Goal: Transaction & Acquisition: Obtain resource

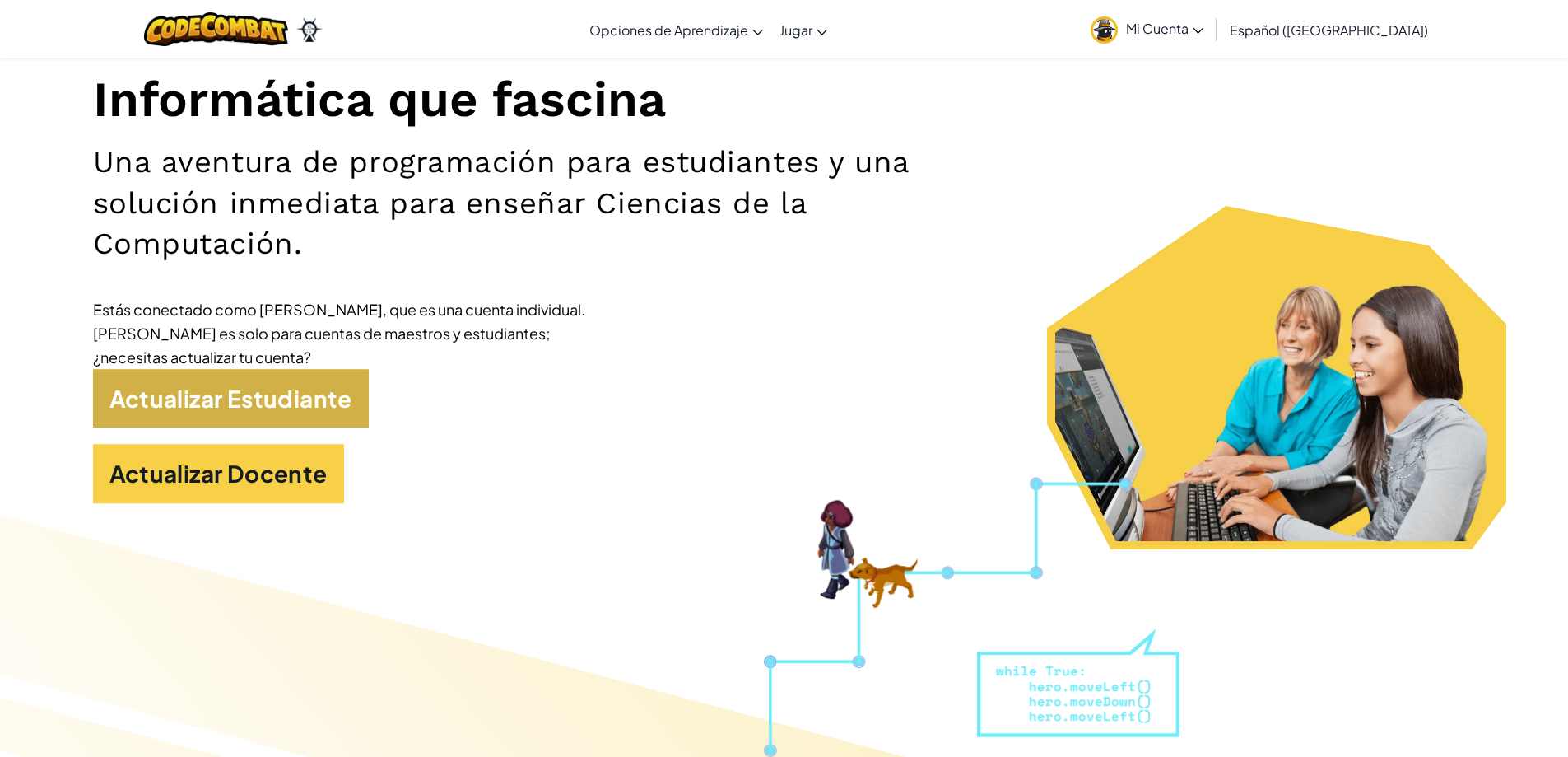
scroll to position [219, 0]
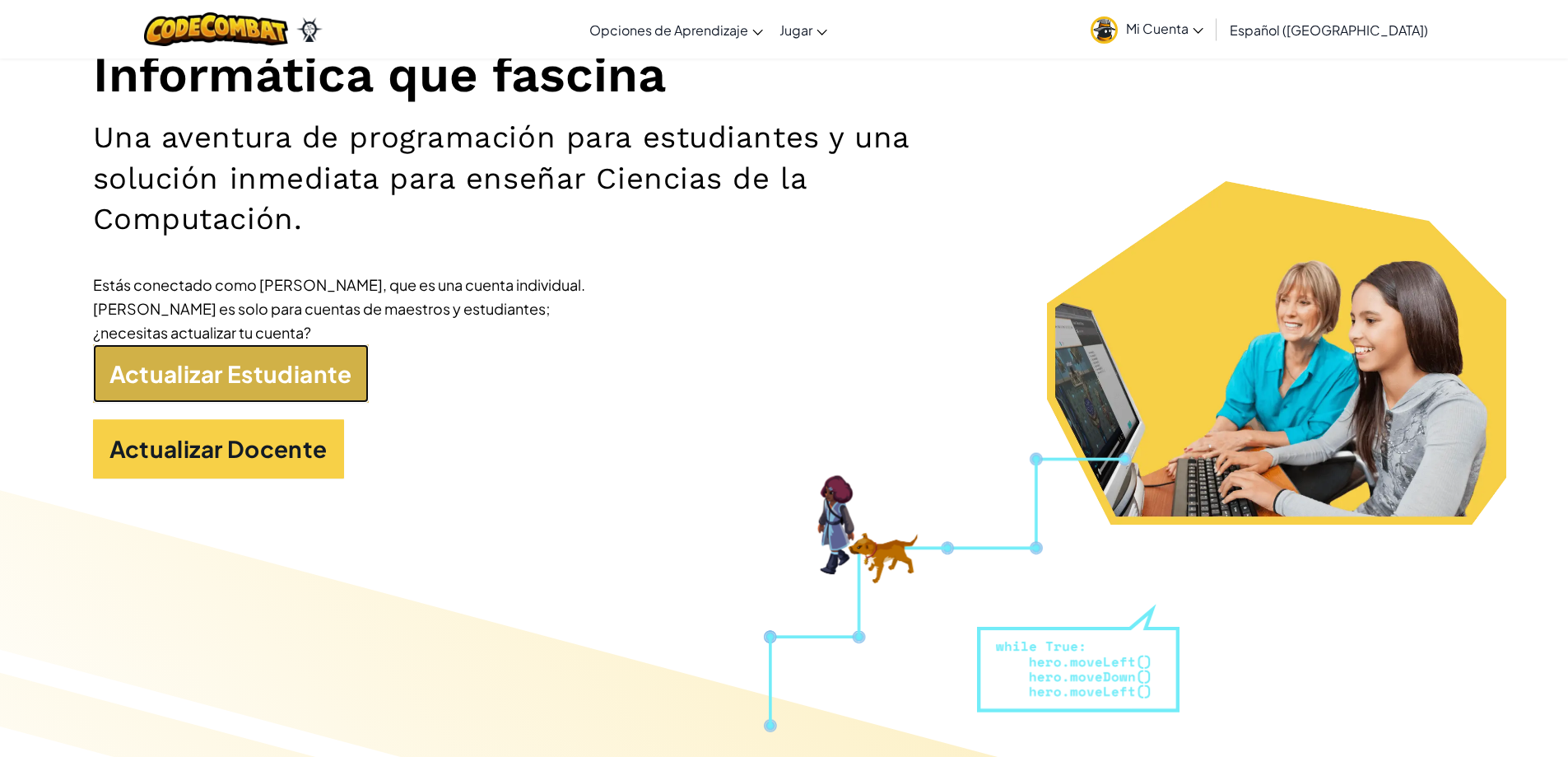
click at [276, 384] on link "Actualizar Estudiante" at bounding box center [230, 374] width 276 height 59
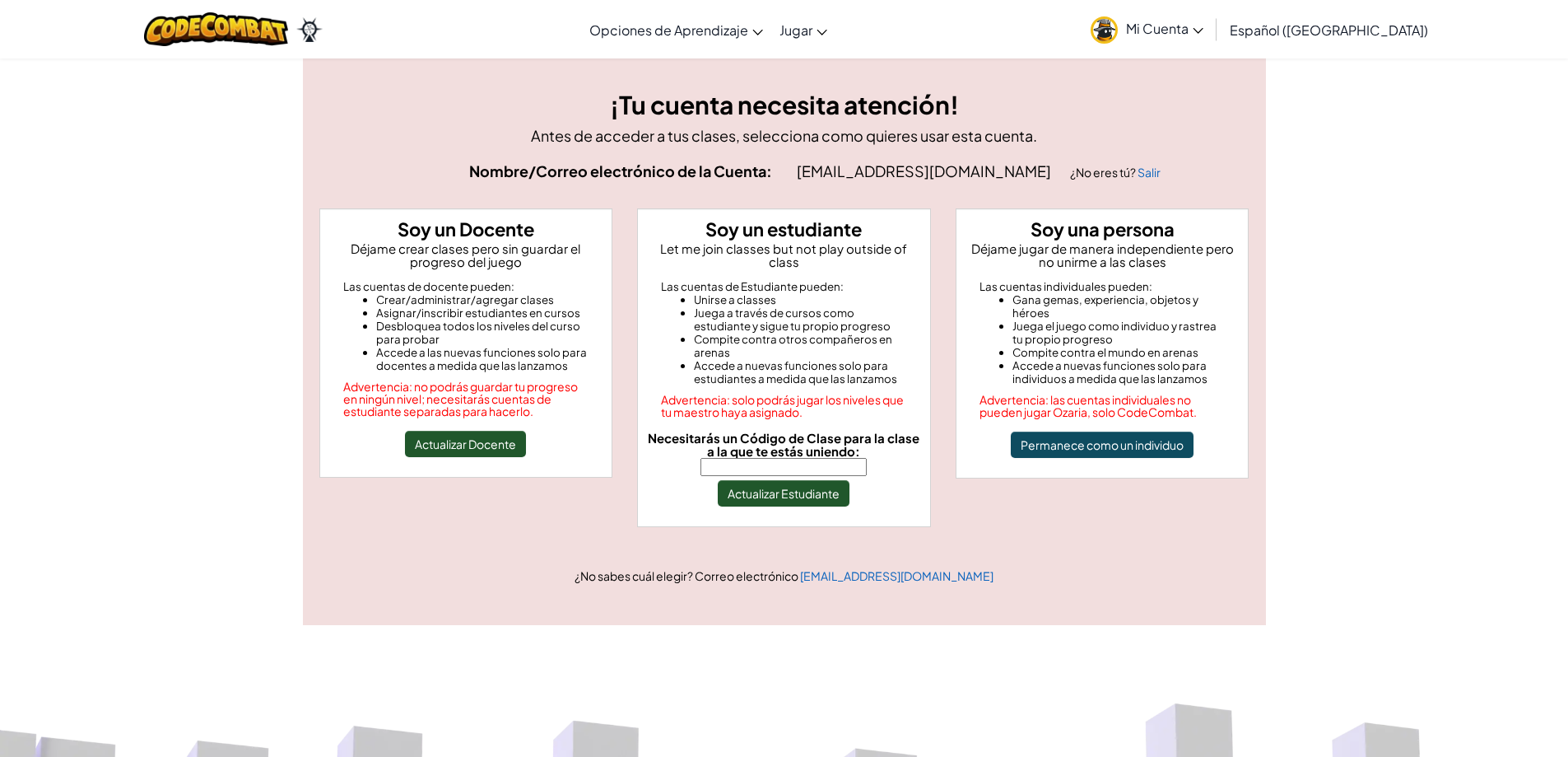
scroll to position [11, 0]
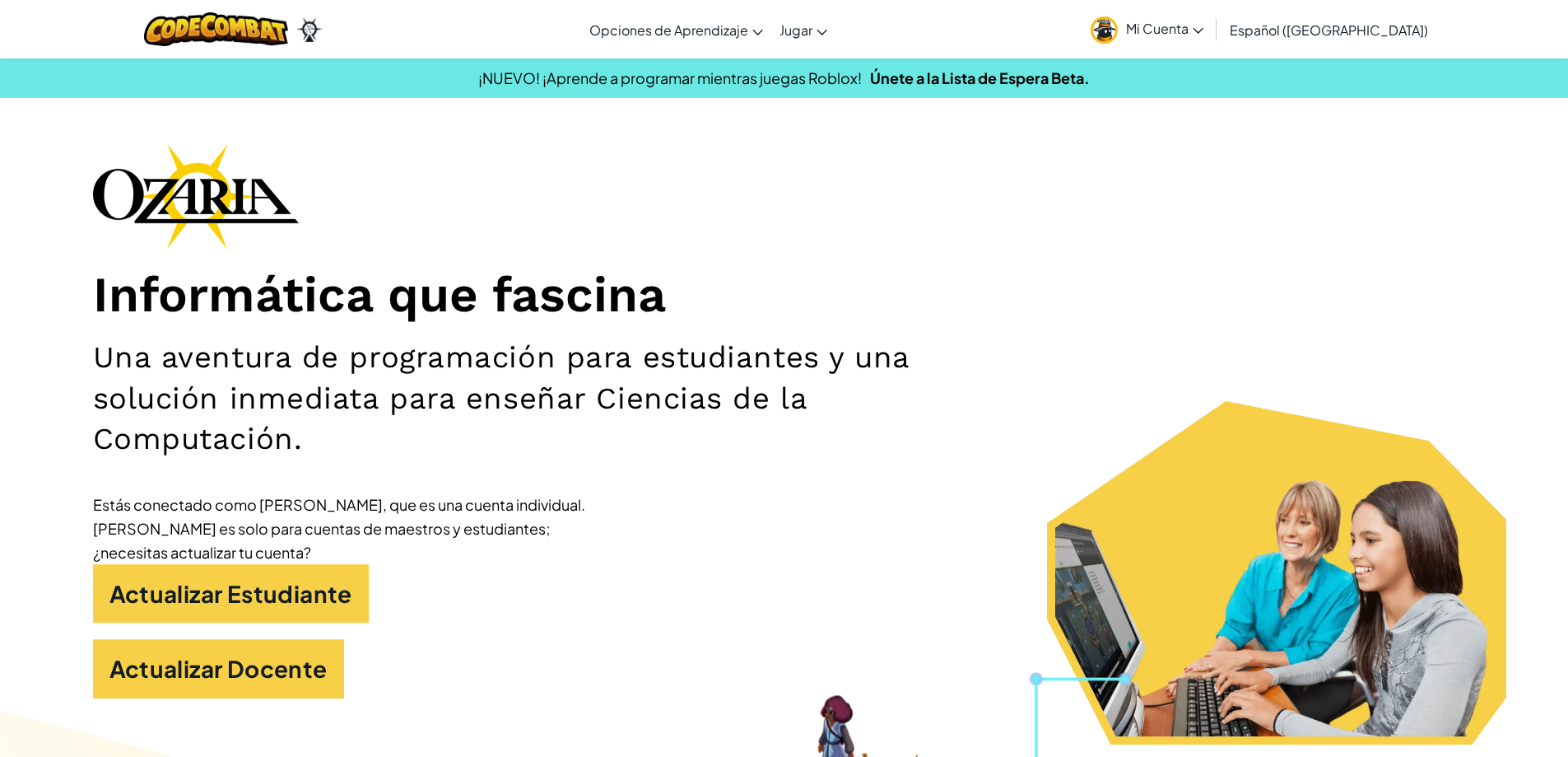
click at [1204, 25] on span "Mi Cuenta" at bounding box center [1165, 28] width 77 height 17
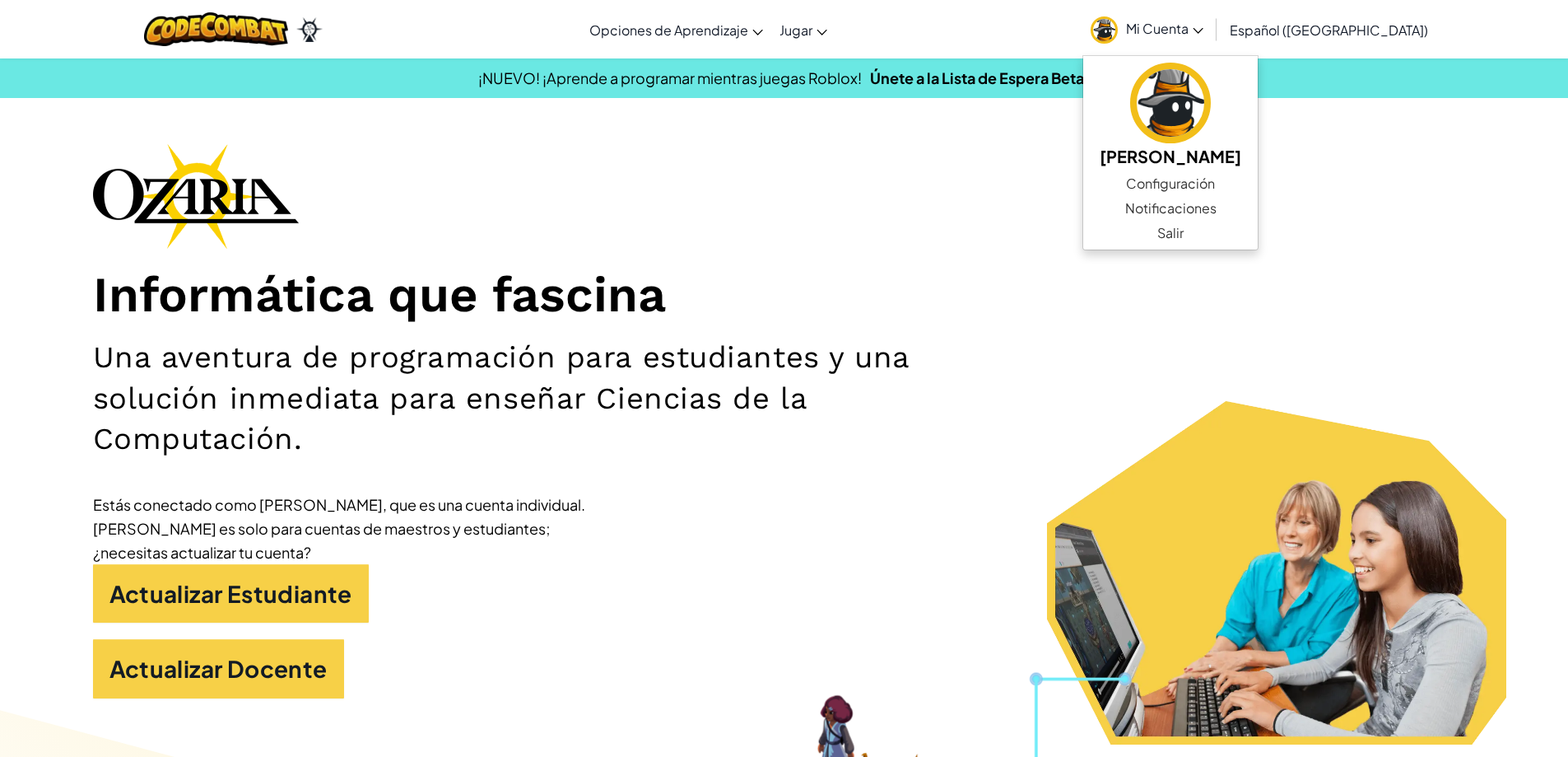
click at [1308, 32] on span "Español ([GEOGRAPHIC_DATA])" at bounding box center [1329, 30] width 199 height 17
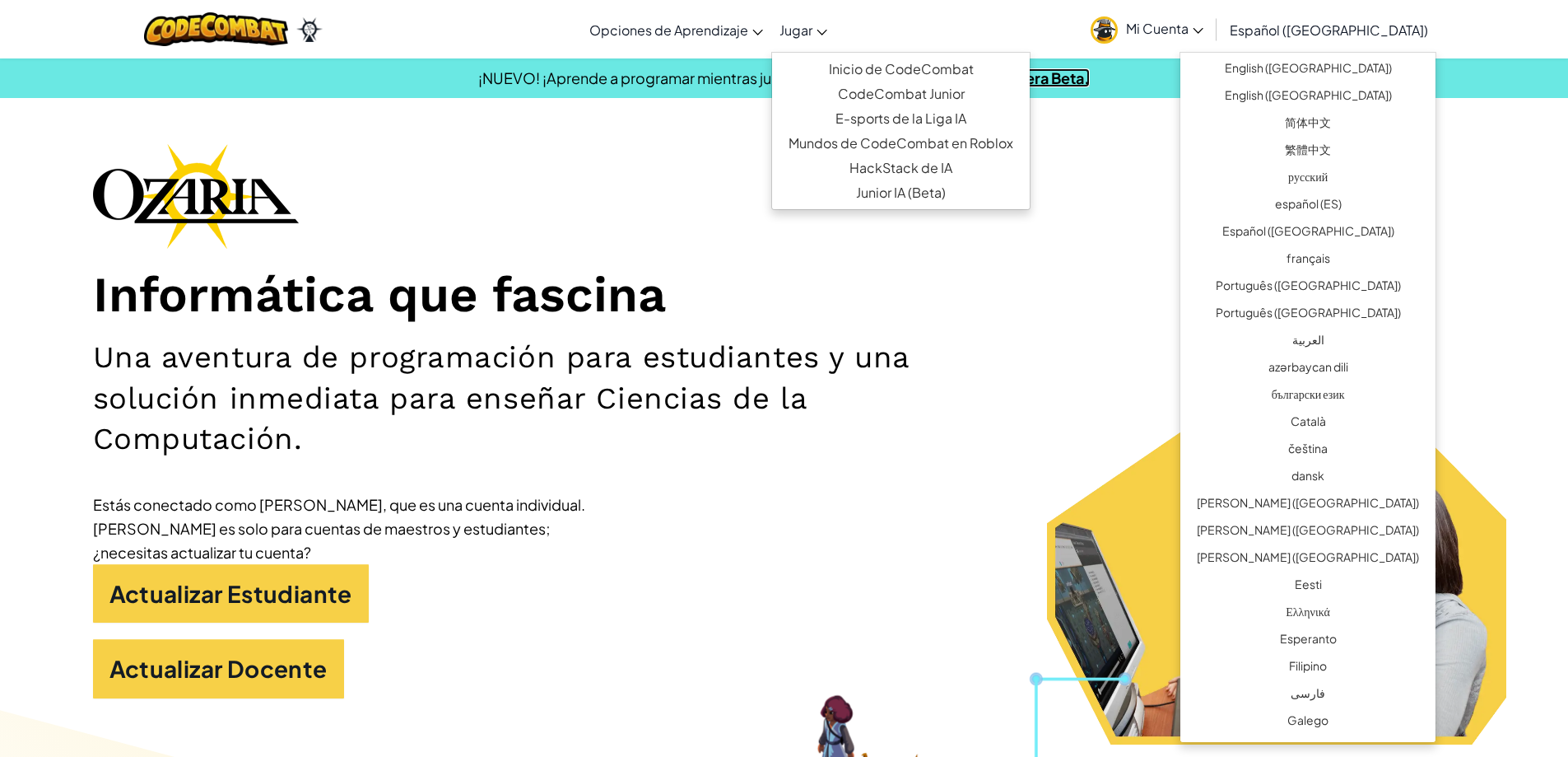
drag, startPoint x: 902, startPoint y: 85, endPoint x: 821, endPoint y: 44, distance: 90.8
click at [899, 83] on link "Únete a la Lista de Espera Beta." at bounding box center [980, 77] width 219 height 19
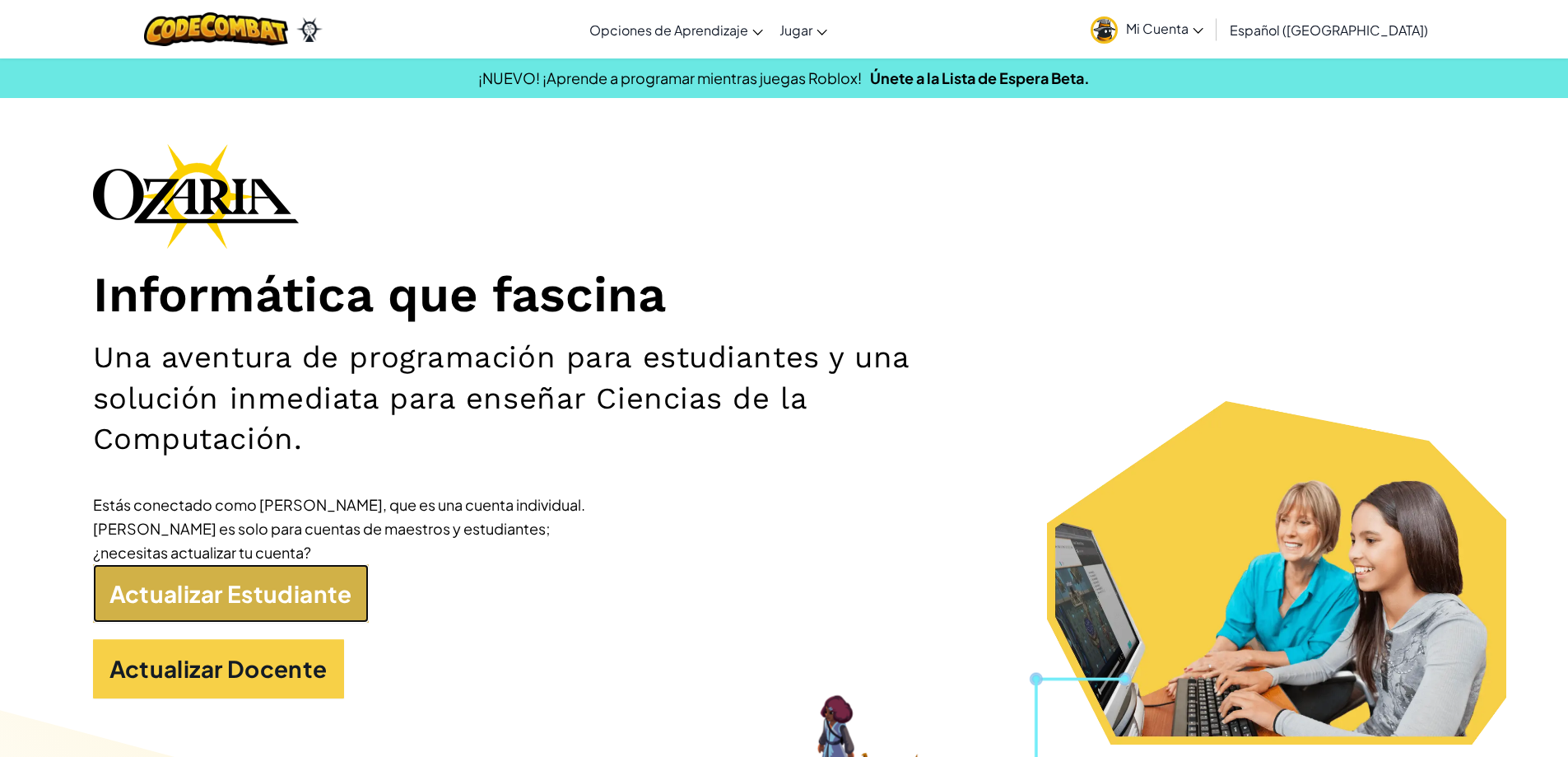
click at [222, 602] on link "Actualizar Estudiante" at bounding box center [230, 593] width 276 height 59
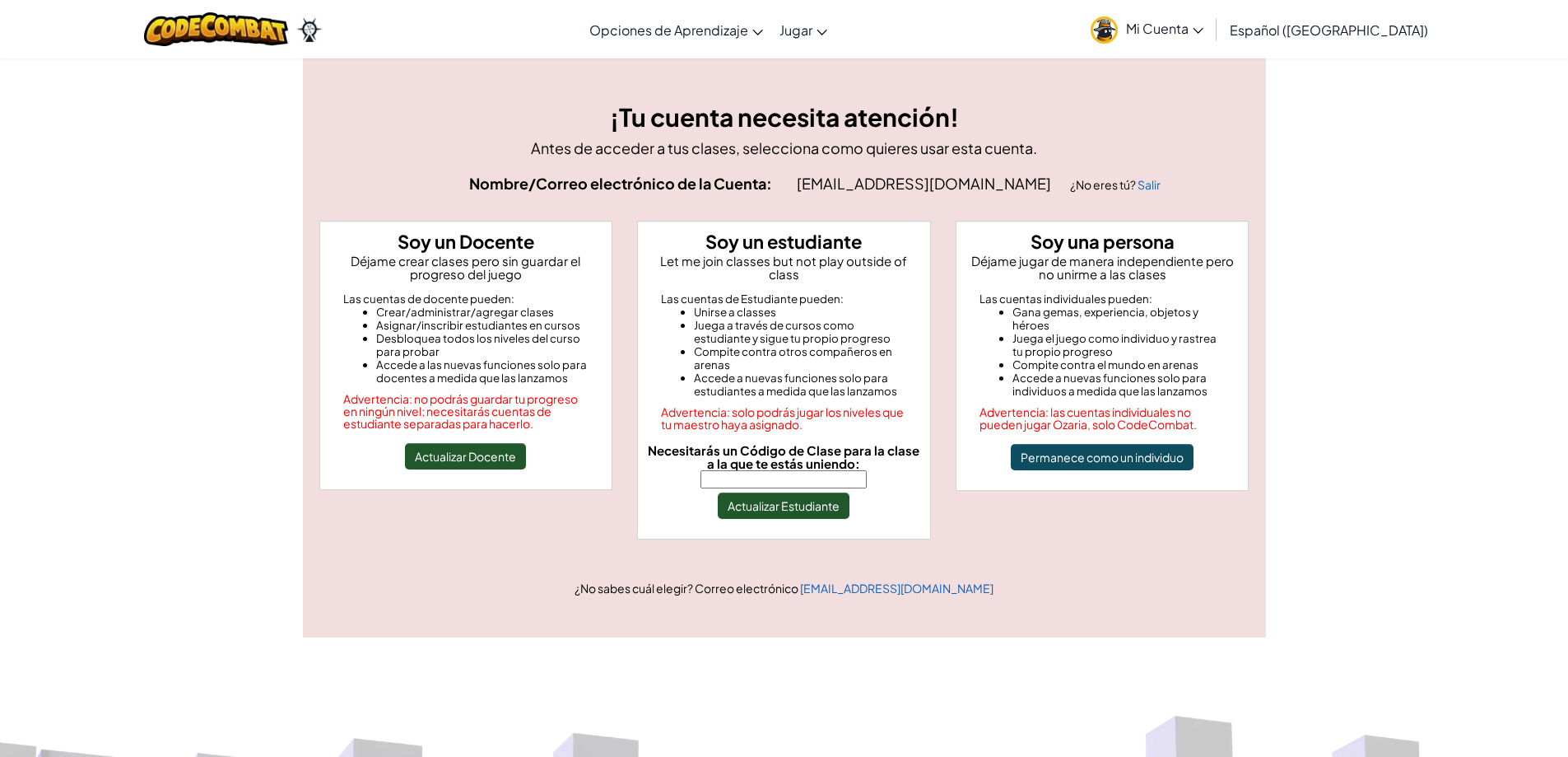
click at [797, 470] on input "Necesitarás un Código de Clase para la clase a la que te estás uniendo:" at bounding box center [783, 479] width 166 height 18
type input "DryTodayStone"
click at [793, 493] on button "Actualizar Estudiante" at bounding box center [783, 505] width 132 height 26
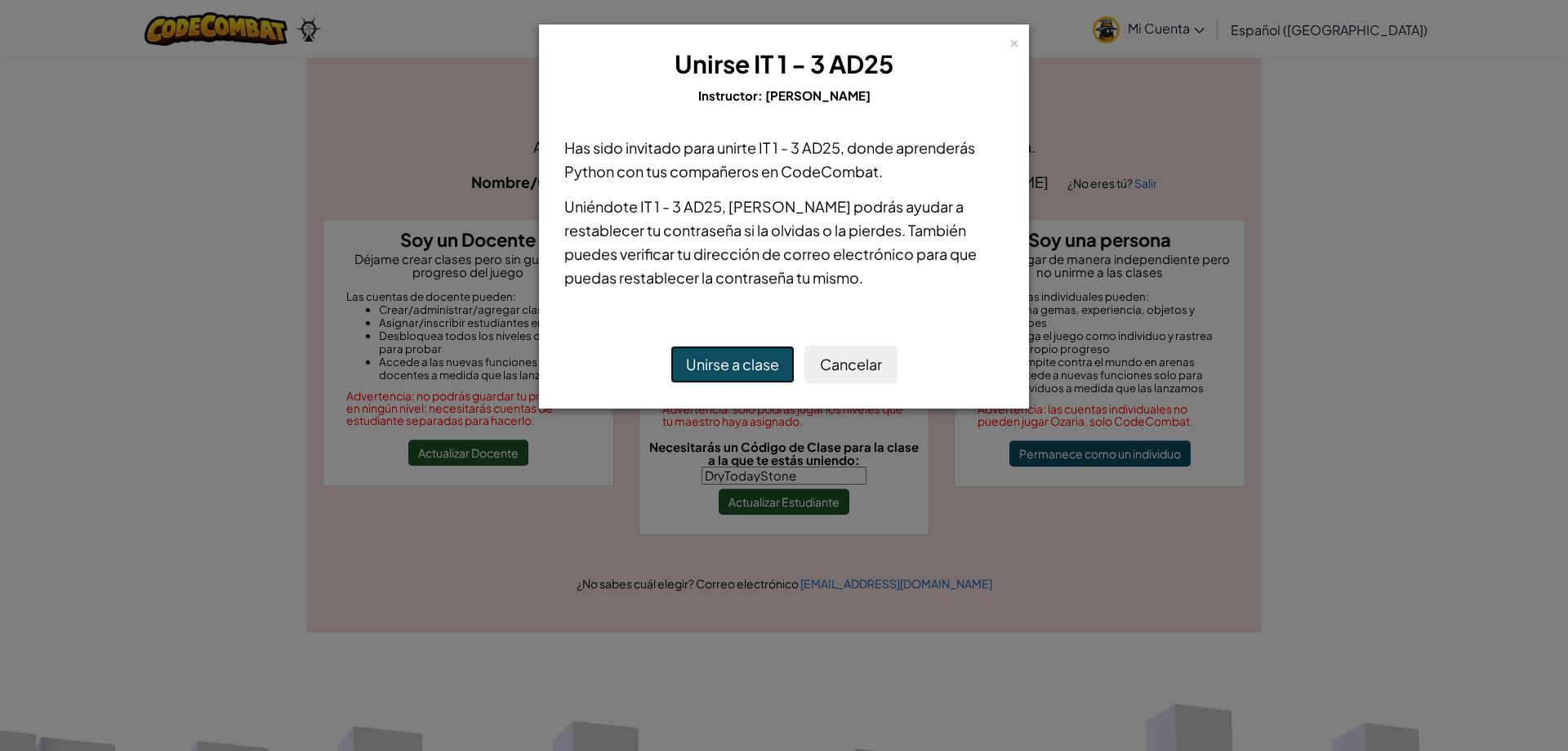
click at [734, 375] on button "Unirse a clase" at bounding box center [732, 364] width 124 height 37
click at [735, 366] on button "Unirse a clase" at bounding box center [732, 364] width 124 height 37
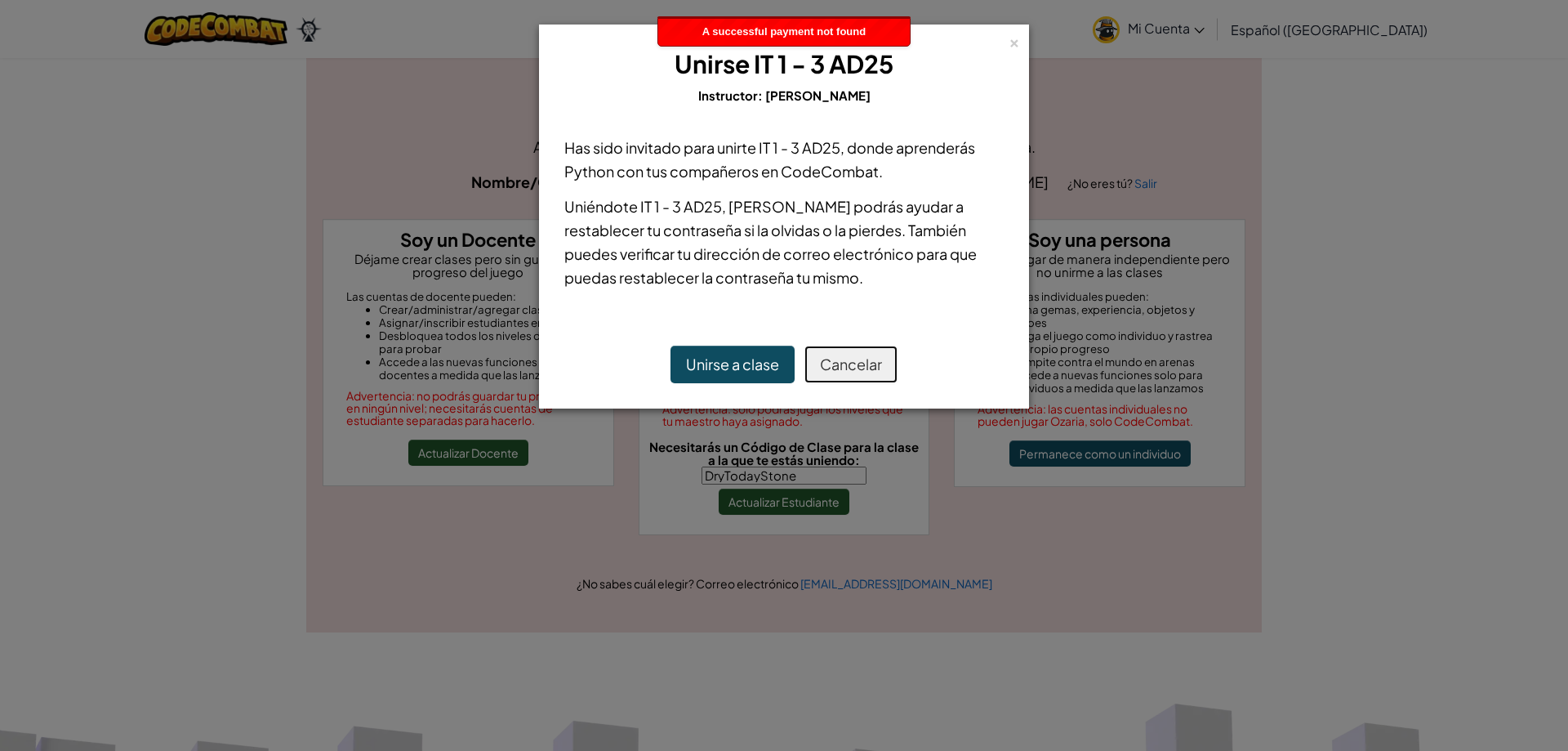
click at [834, 361] on button "Cancelar" at bounding box center [851, 364] width 93 height 37
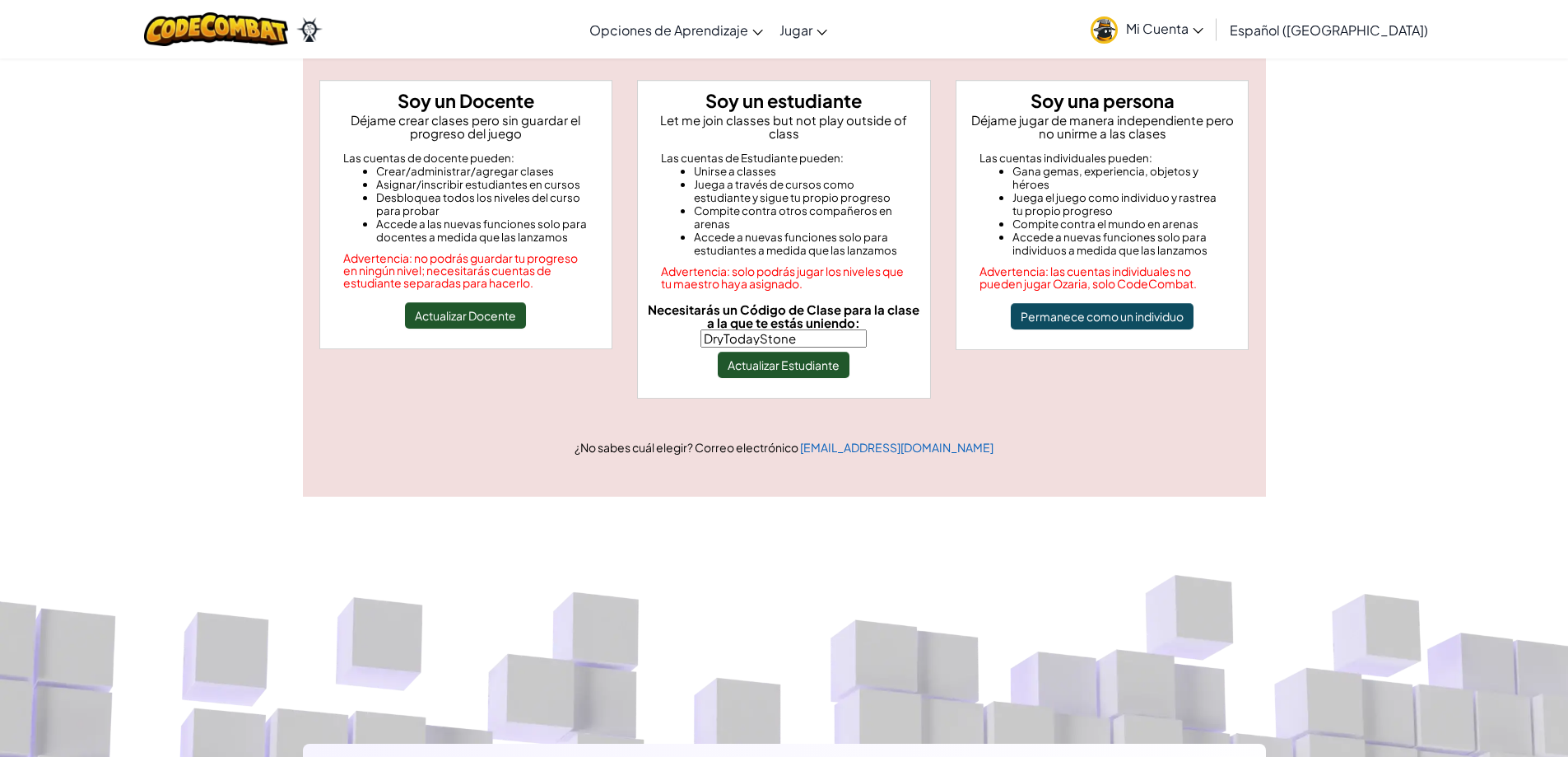
scroll to position [120, 0]
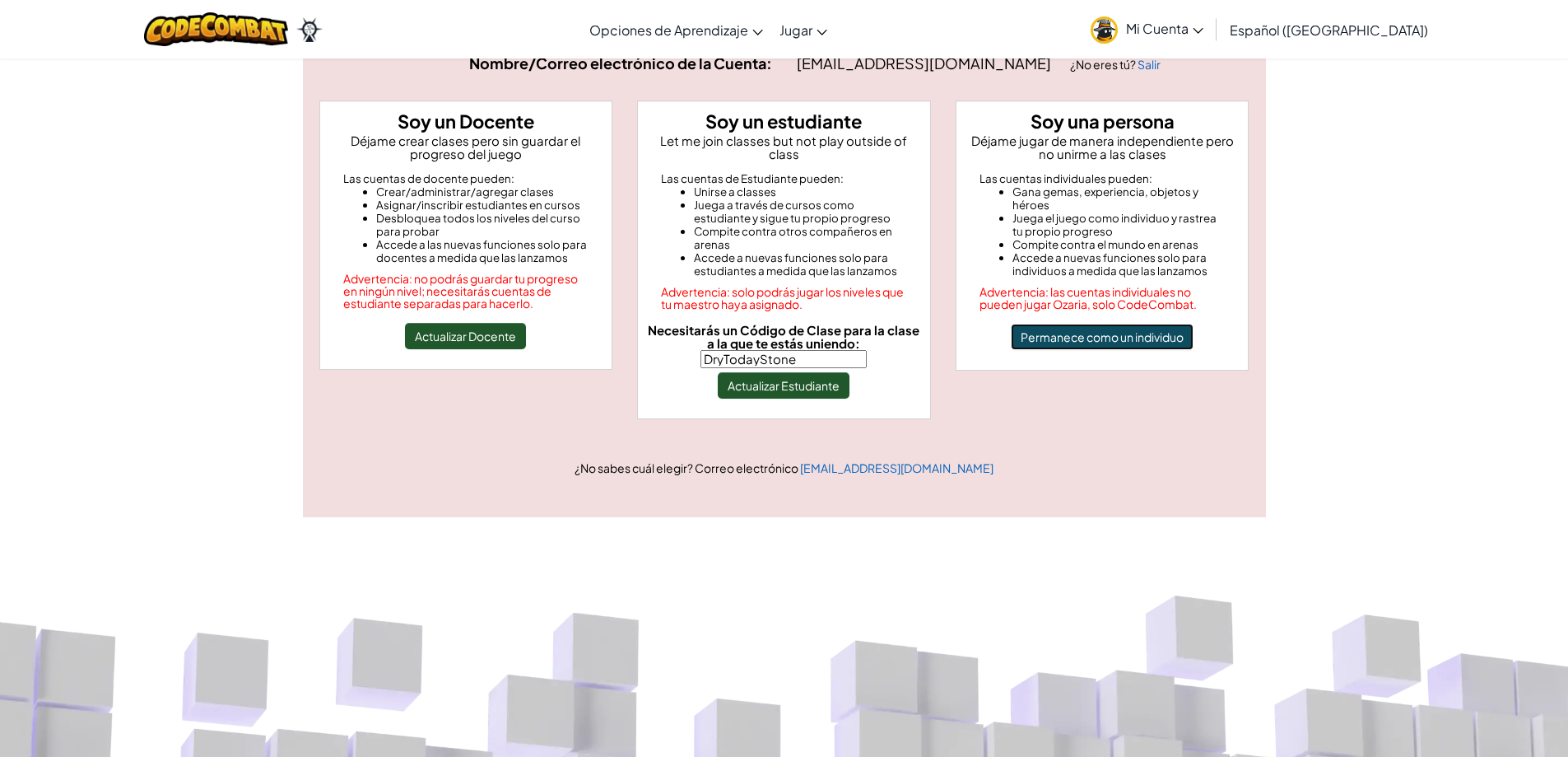
click at [1079, 345] on button "Permanece como un individuo" at bounding box center [1101, 336] width 183 height 26
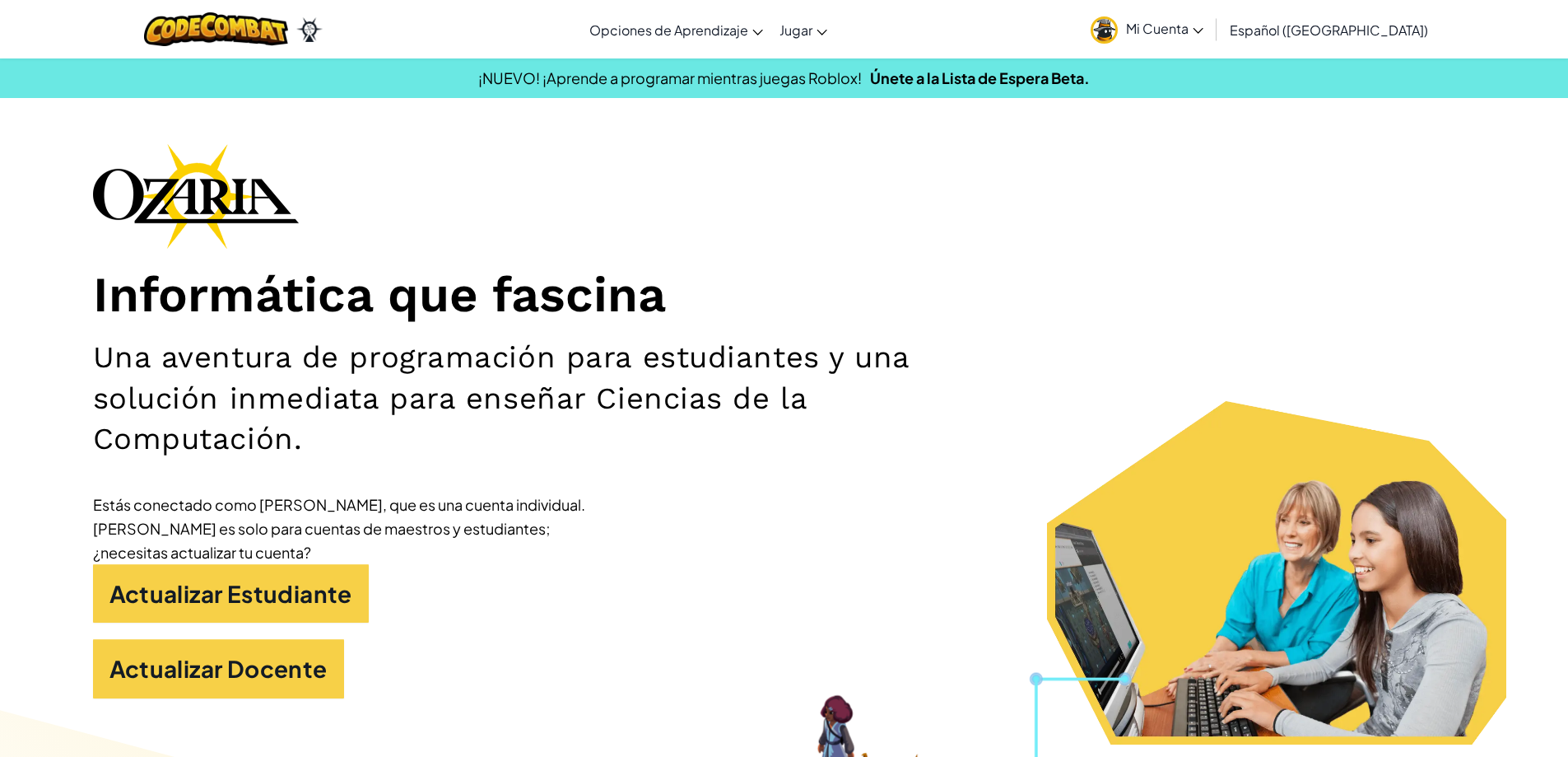
scroll to position [110, 0]
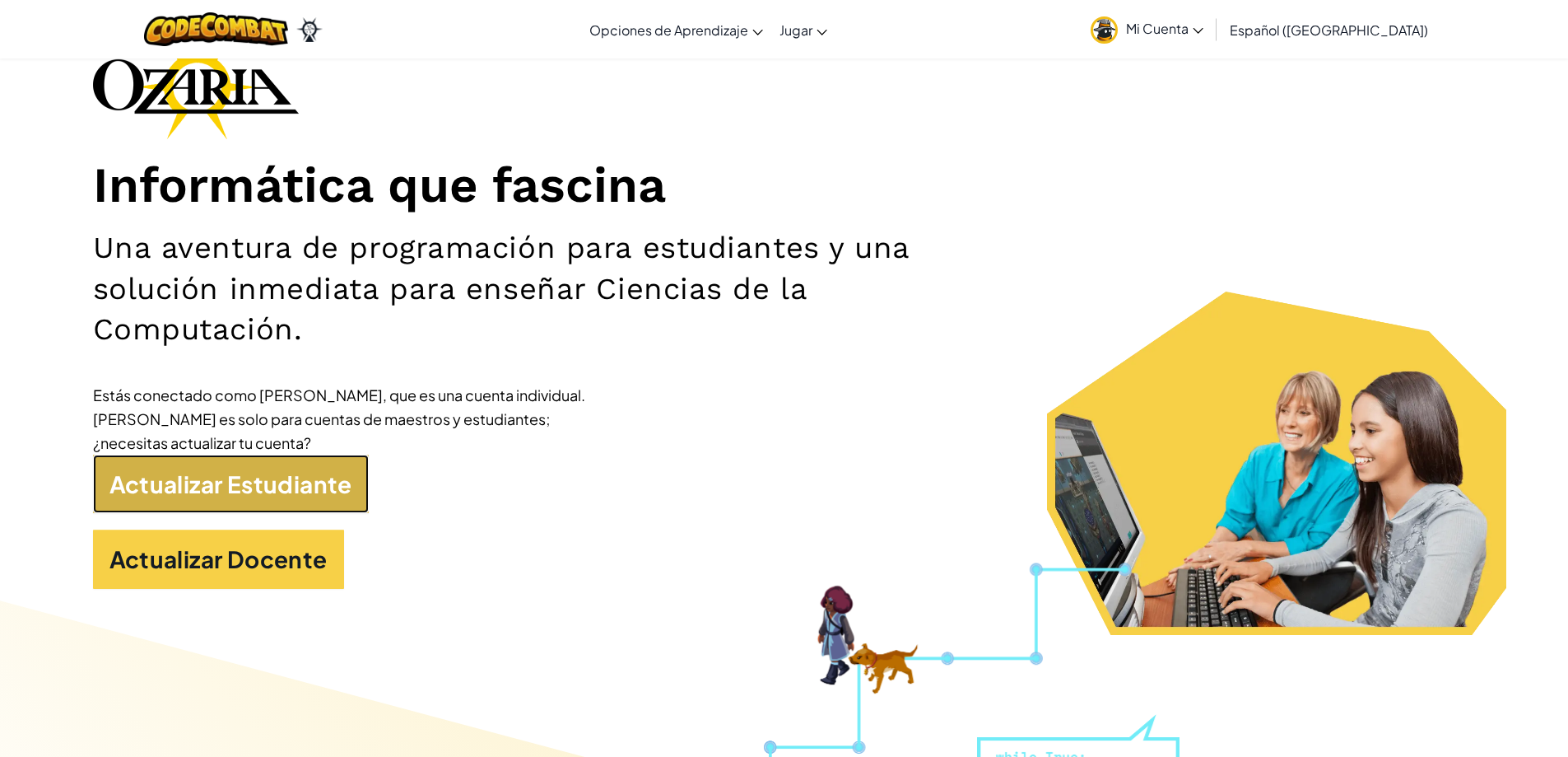
click at [322, 470] on link "Actualizar Estudiante" at bounding box center [230, 484] width 276 height 59
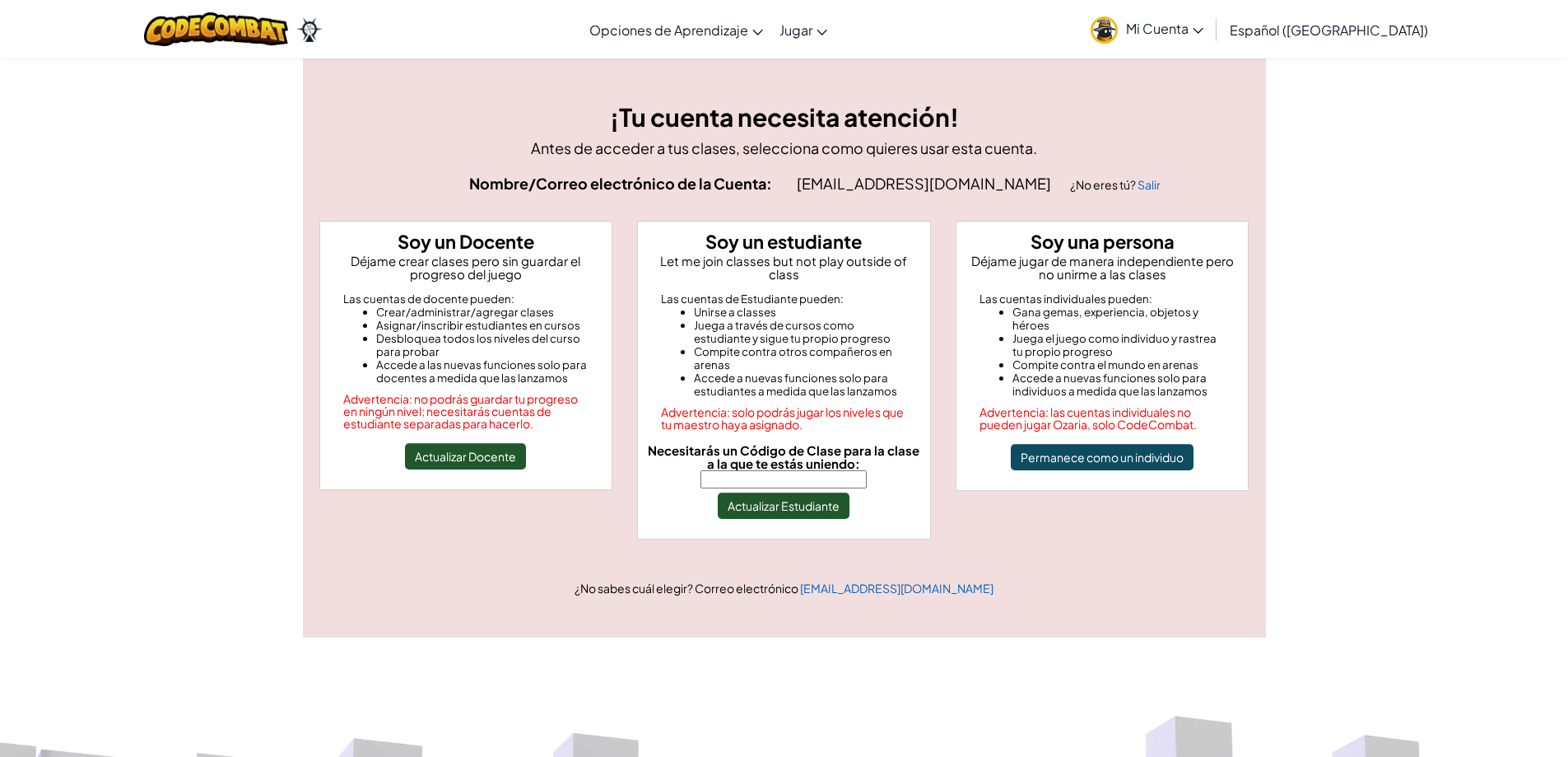
click at [791, 454] on span "Necesitarás un Código de Clase para la clase a la que te estás uniendo:" at bounding box center [784, 457] width 272 height 29
click at [791, 470] on input "Necesitarás un Código de Clase para la clase a la que te estás uniendo:" at bounding box center [783, 479] width 166 height 18
click at [790, 470] on input "Necesitarás un Código de Clase para la clase a la que te estás uniendo:" at bounding box center [783, 479] width 166 height 18
type input "DryTodayStone"
click at [780, 493] on button "Actualizar Estudiante" at bounding box center [783, 505] width 132 height 26
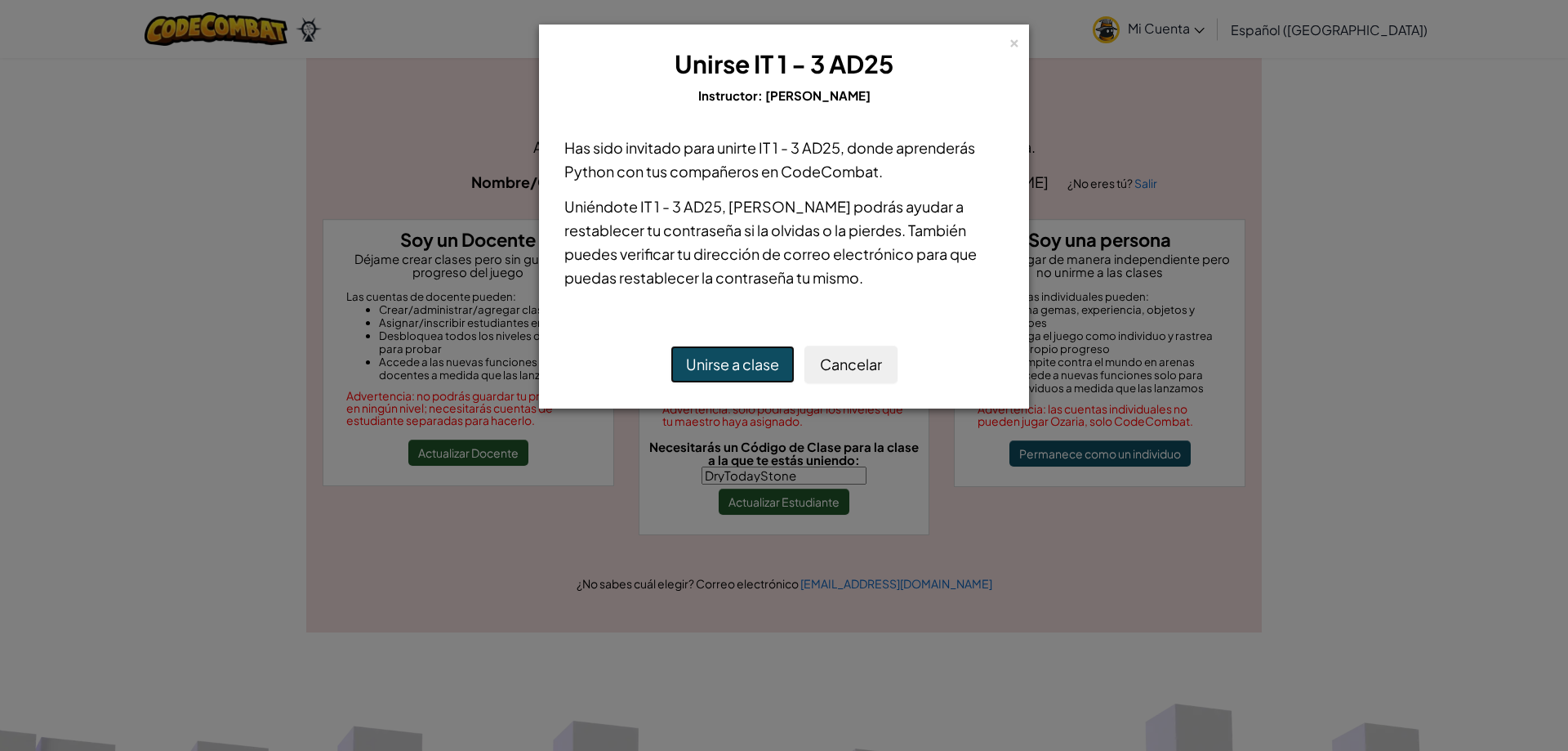
click at [743, 370] on button "Unirse a clase" at bounding box center [732, 364] width 124 height 37
click at [753, 362] on button "Unirse a clase" at bounding box center [732, 364] width 124 height 37
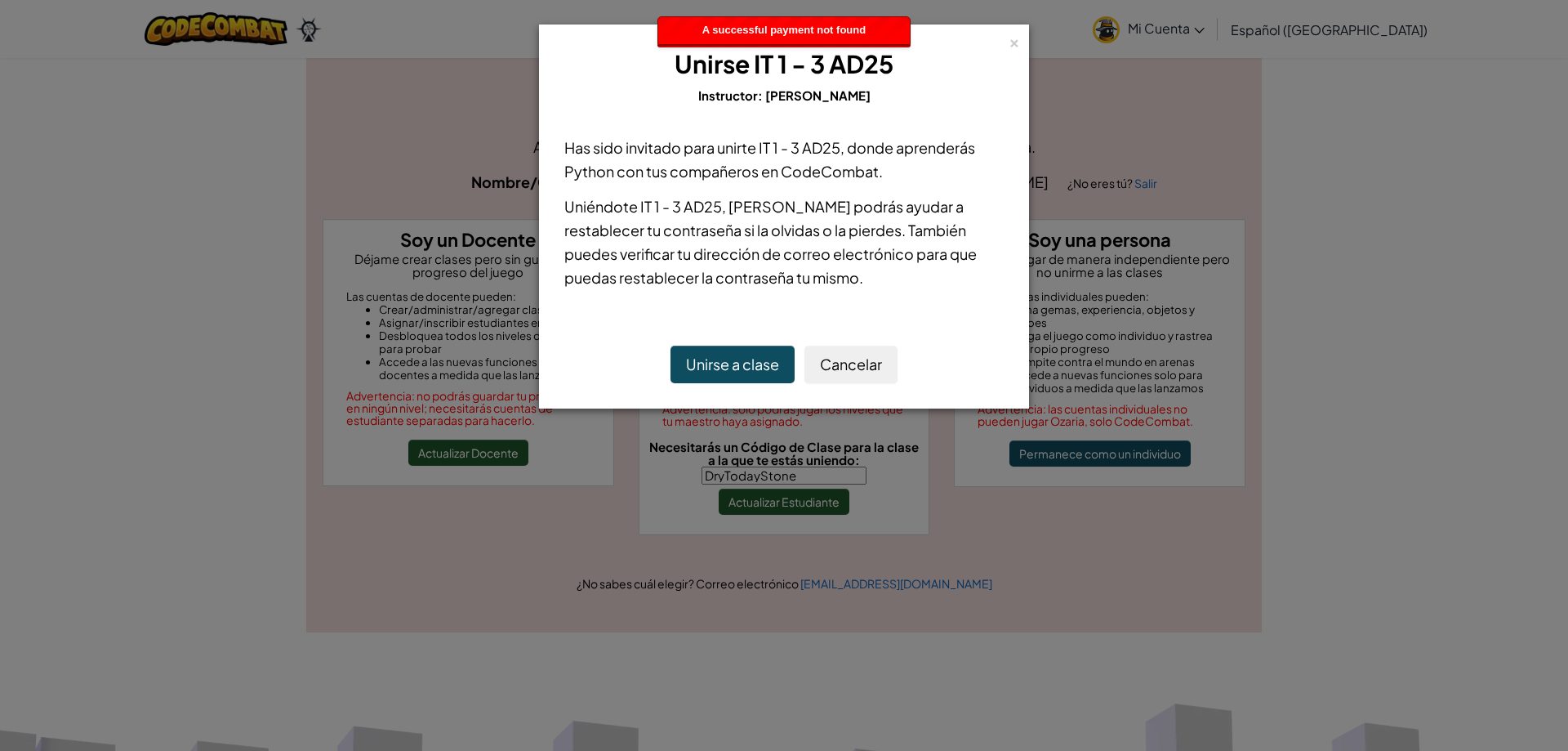
click at [445, 450] on div "× Unirse IT 1 - 3 AD25 Instructor: [PERSON_NAME] Has sido invitado para unirte …" at bounding box center [784, 376] width 1568 height 751
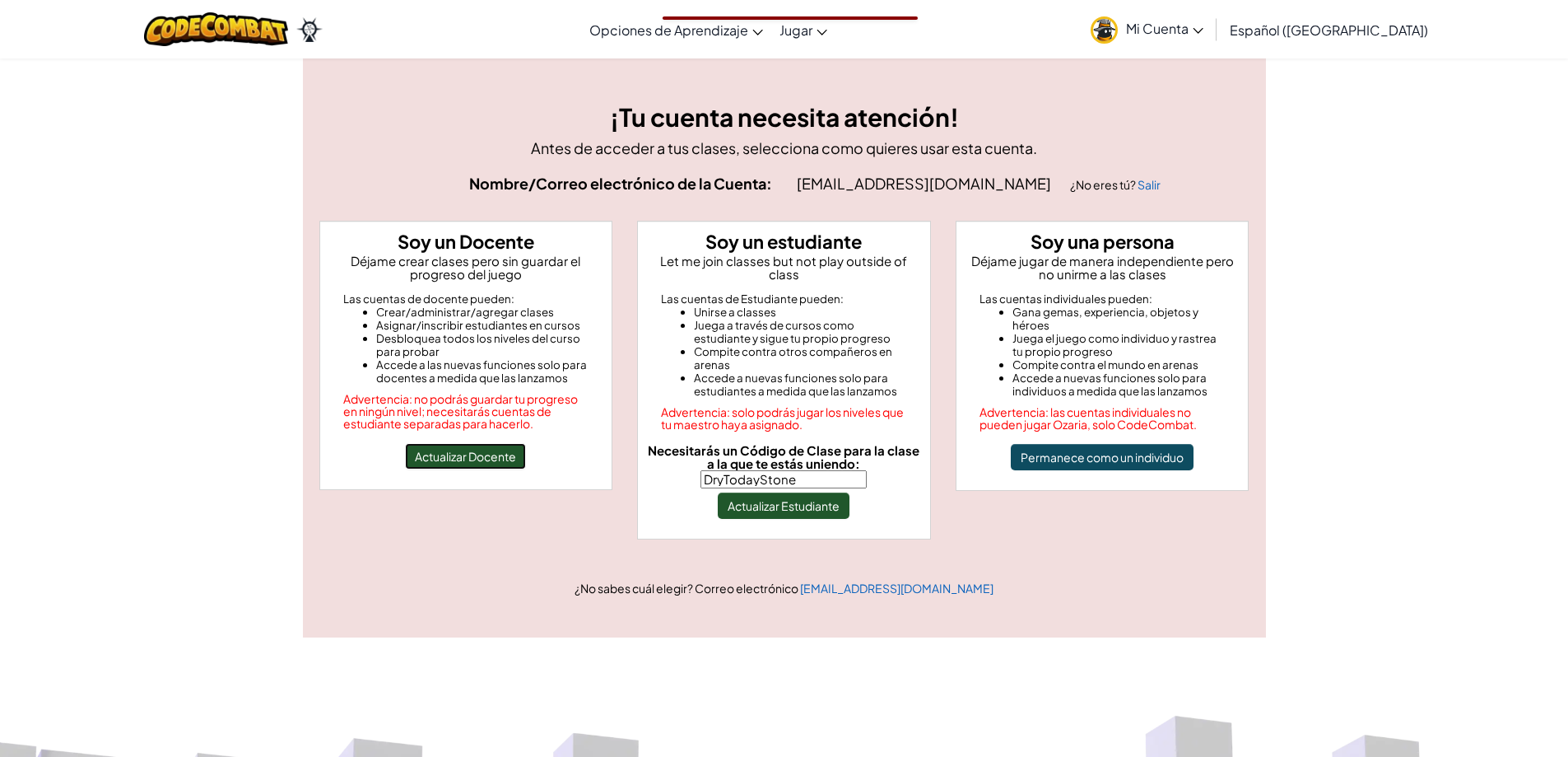
click at [473, 450] on button "Actualizar Docente" at bounding box center [466, 456] width 121 height 26
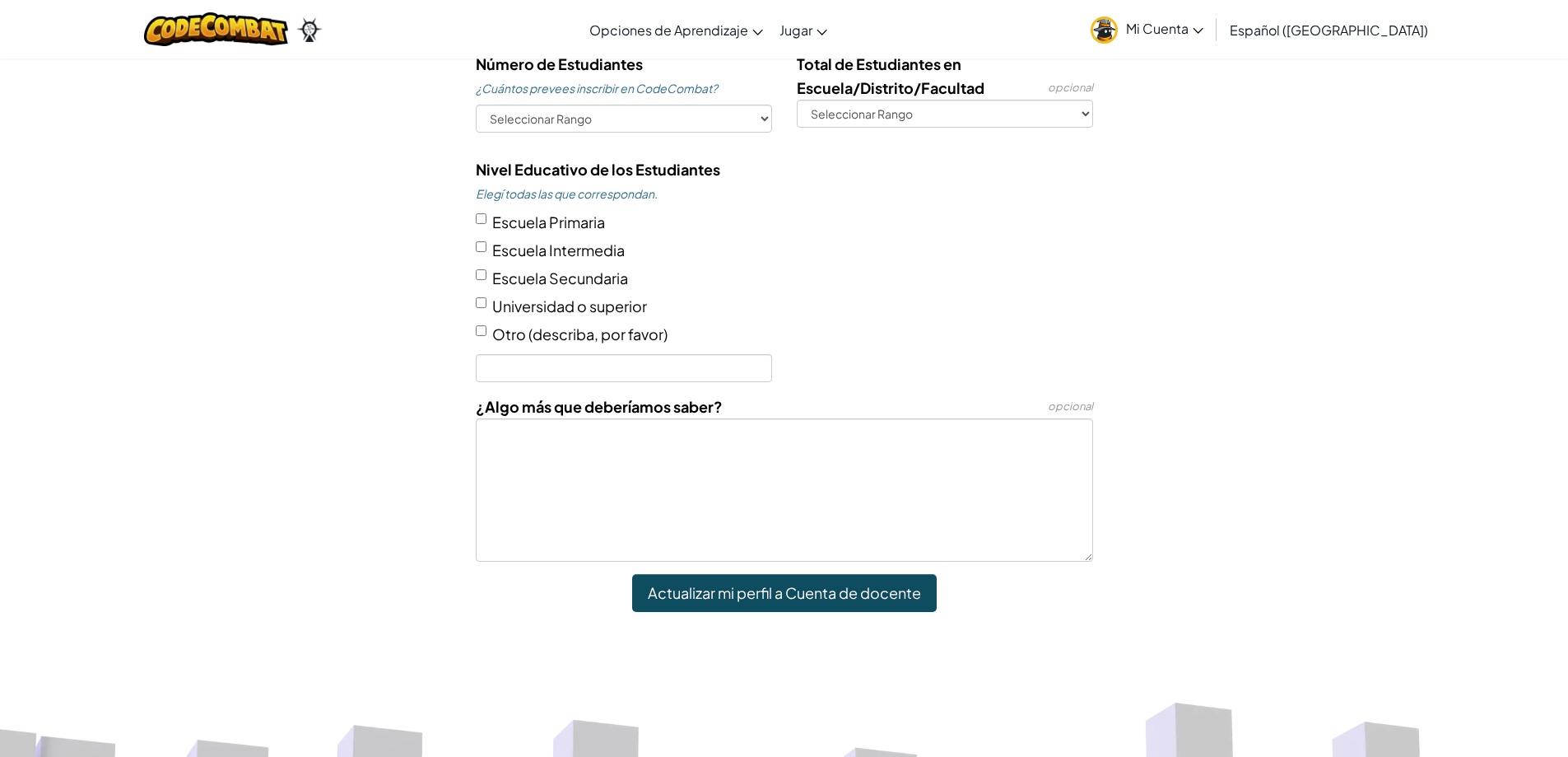
scroll to position [988, 0]
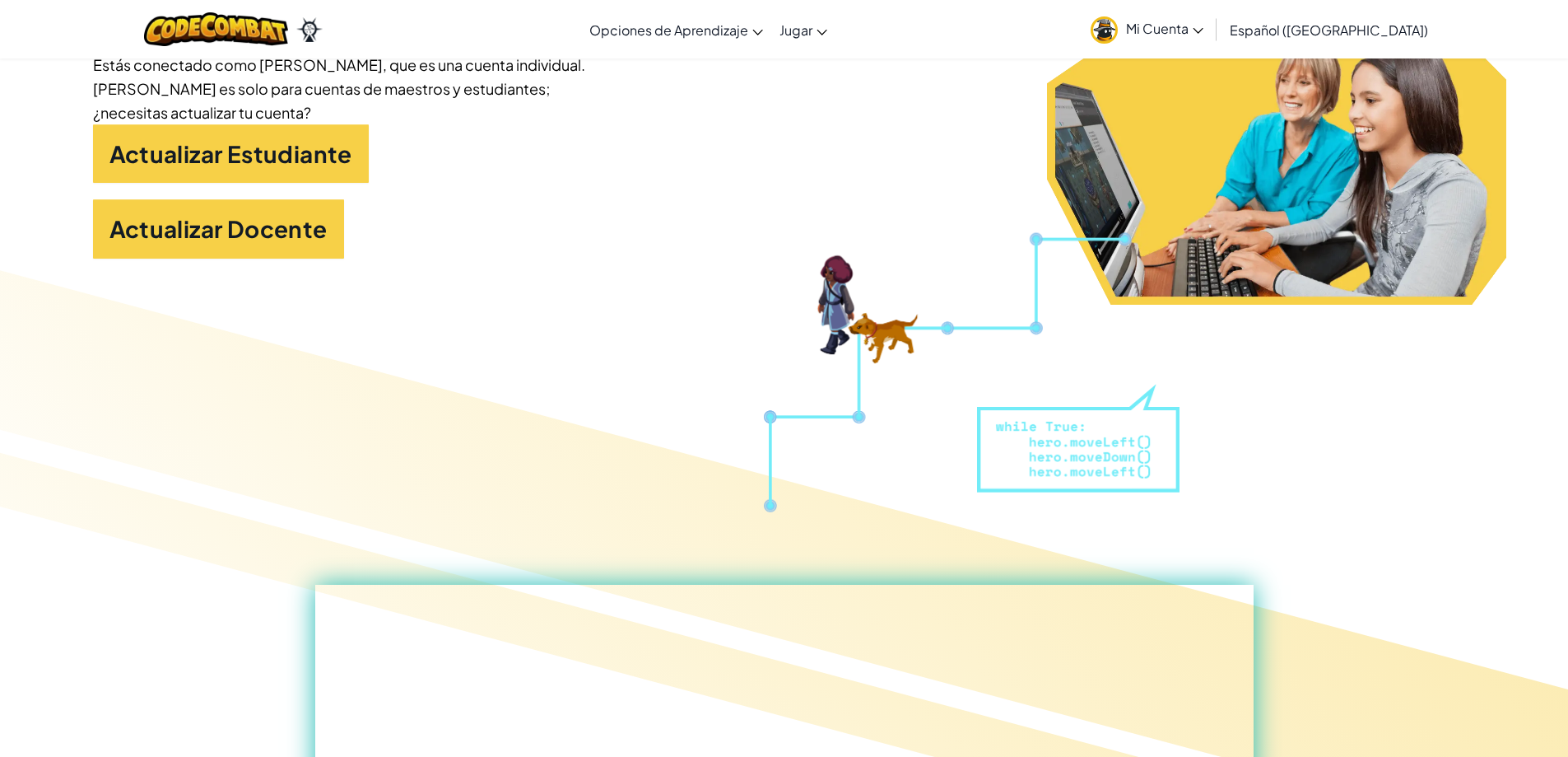
drag, startPoint x: 1061, startPoint y: 441, endPoint x: 1040, endPoint y: 427, distance: 25.2
click at [1058, 438] on div at bounding box center [784, 599] width 1568 height 706
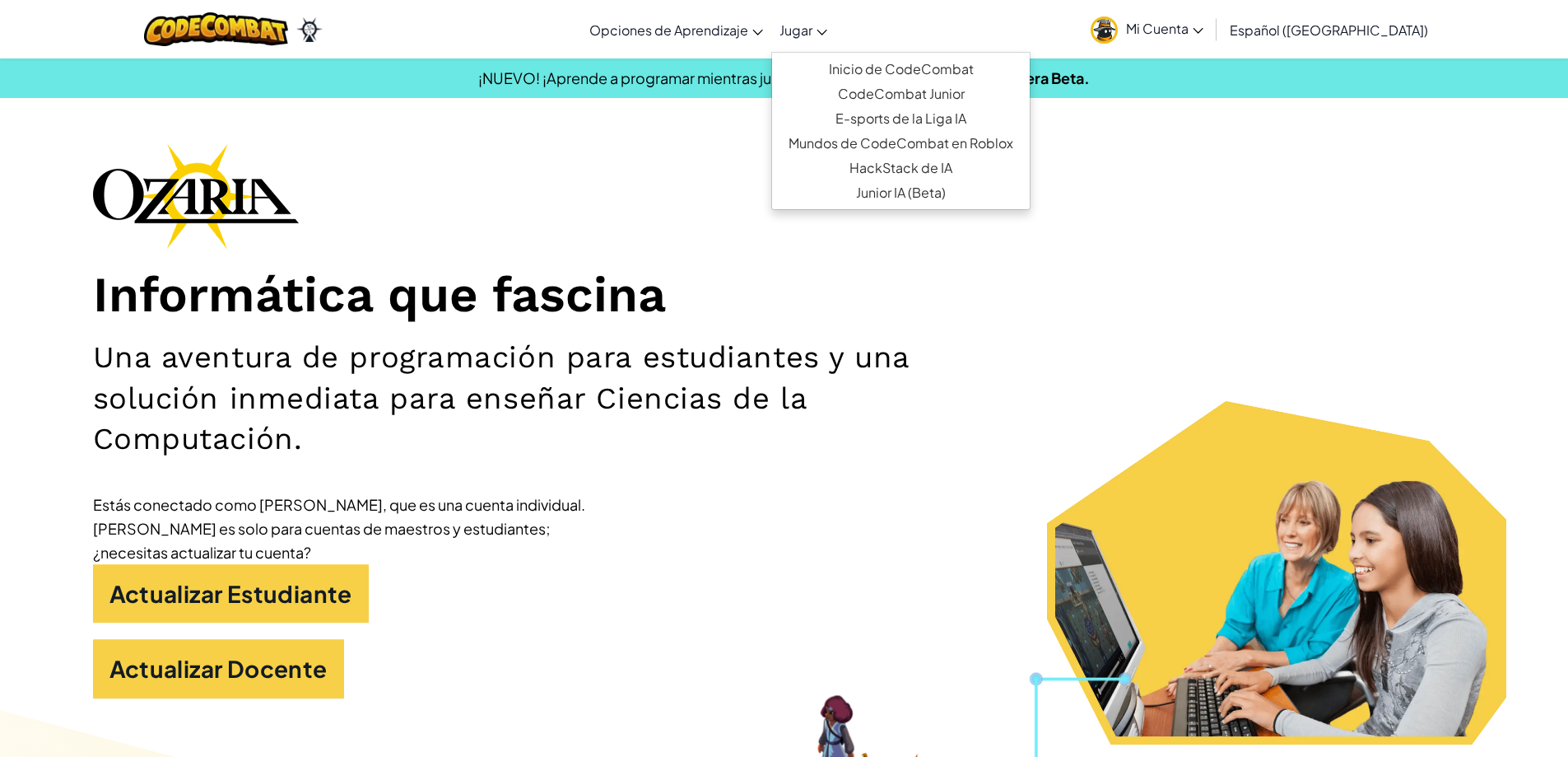
click at [813, 31] on span "Jugar" at bounding box center [796, 30] width 33 height 17
click at [884, 89] on link "CodeCombat Junior" at bounding box center [901, 94] width 258 height 24
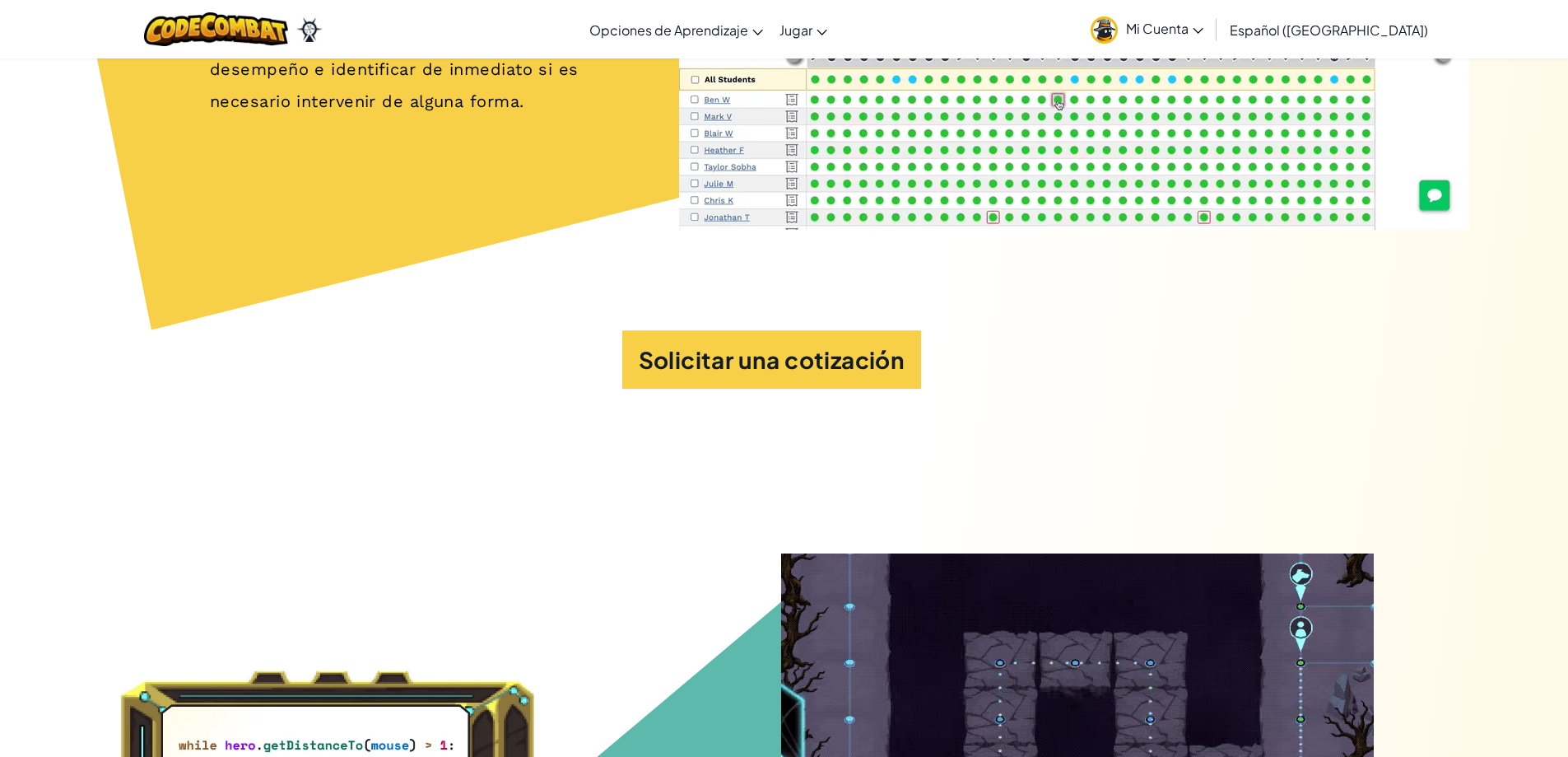
scroll to position [8671, 0]
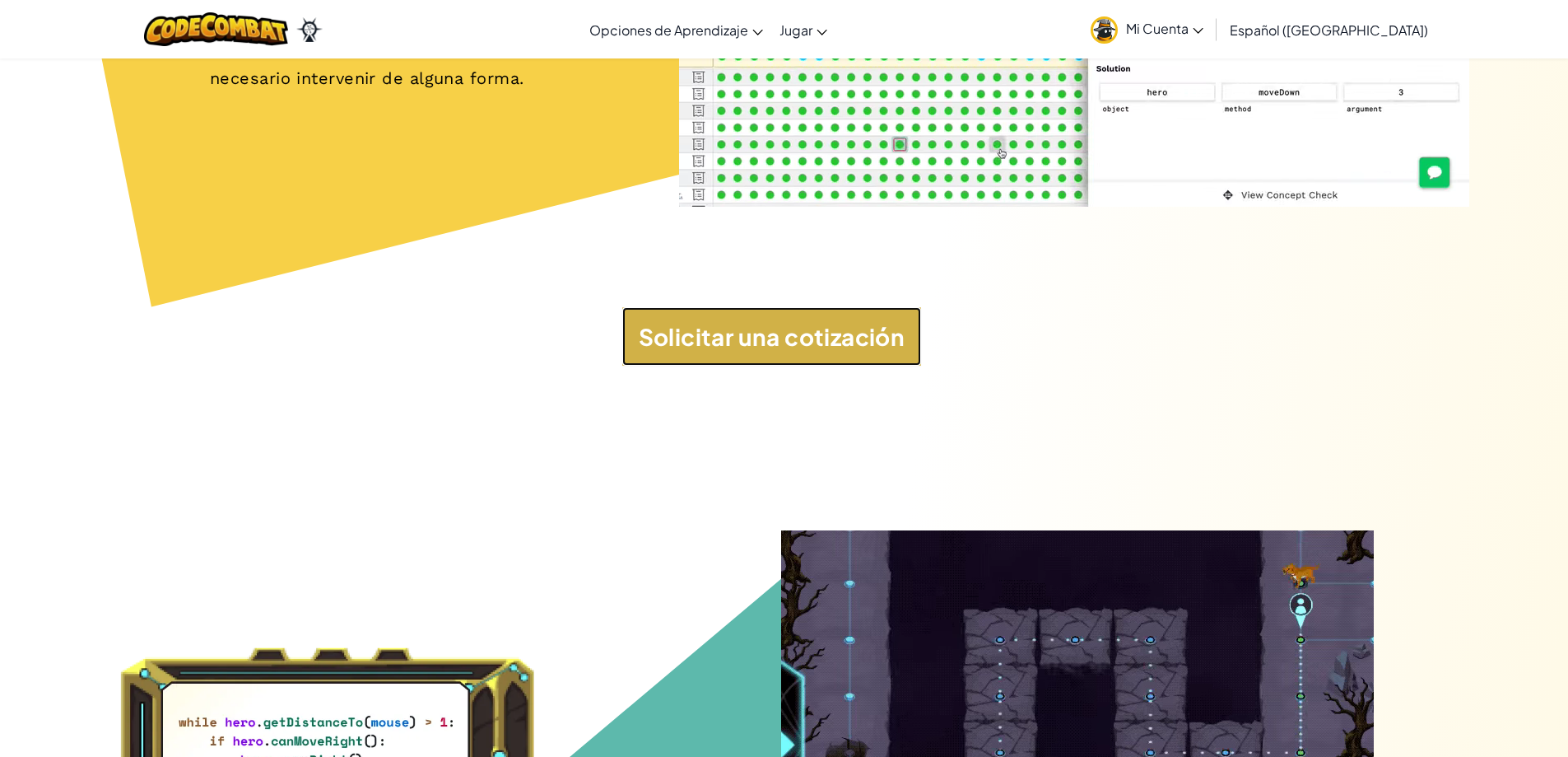
click at [788, 366] on button "Solicitar una cotización" at bounding box center [771, 337] width 299 height 59
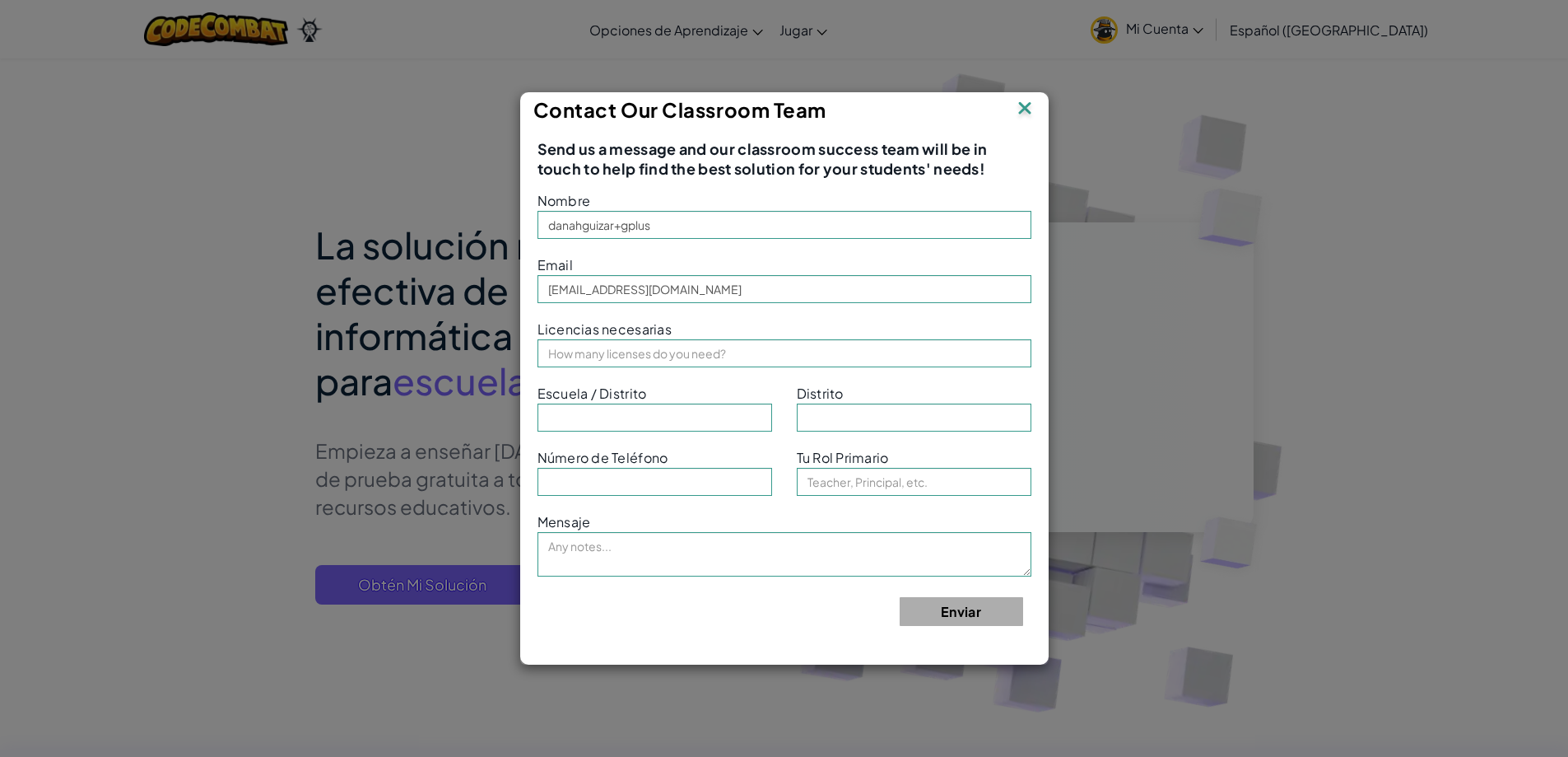
click at [1023, 99] on img at bounding box center [1025, 109] width 22 height 24
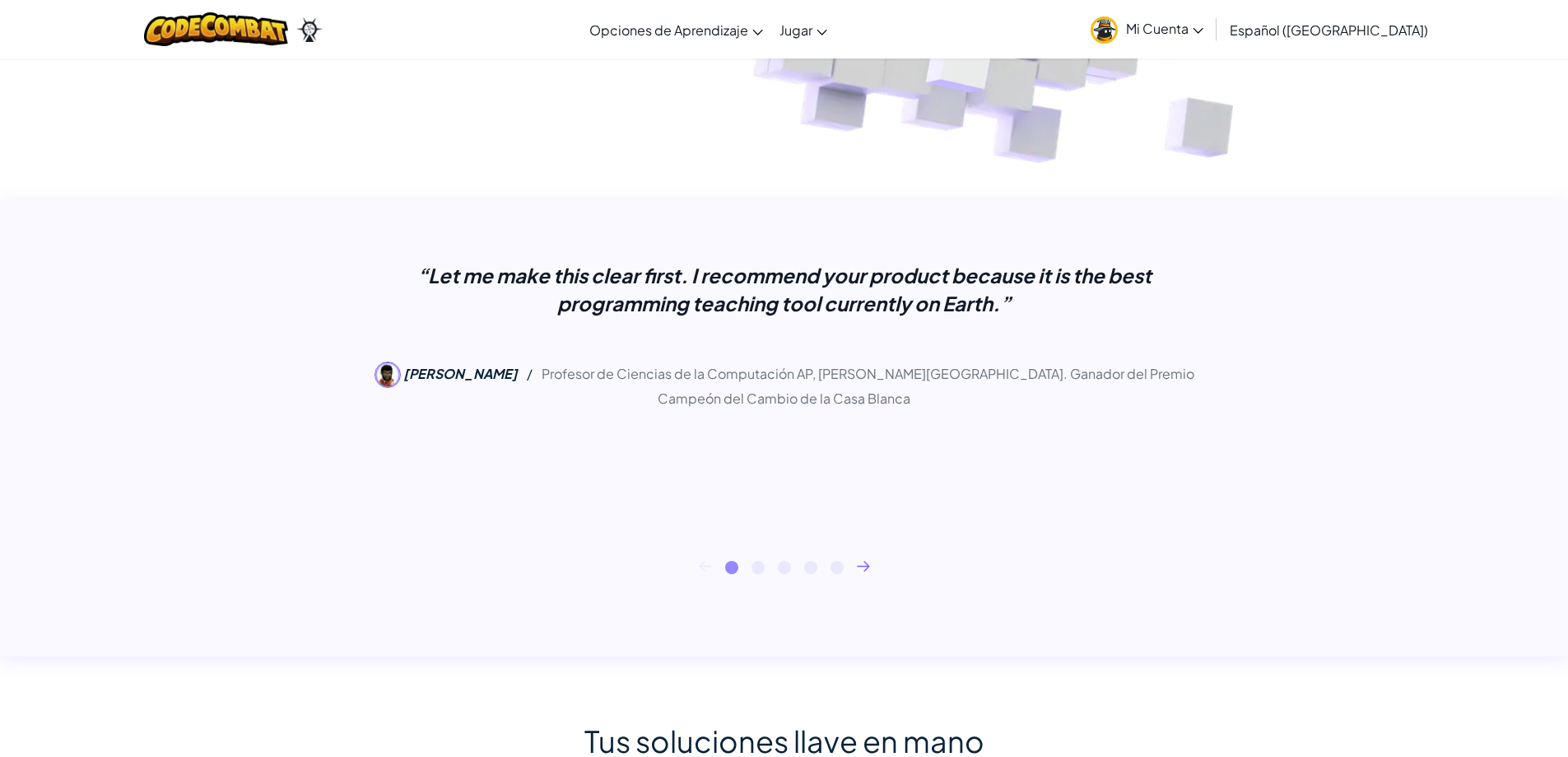
scroll to position [111, 0]
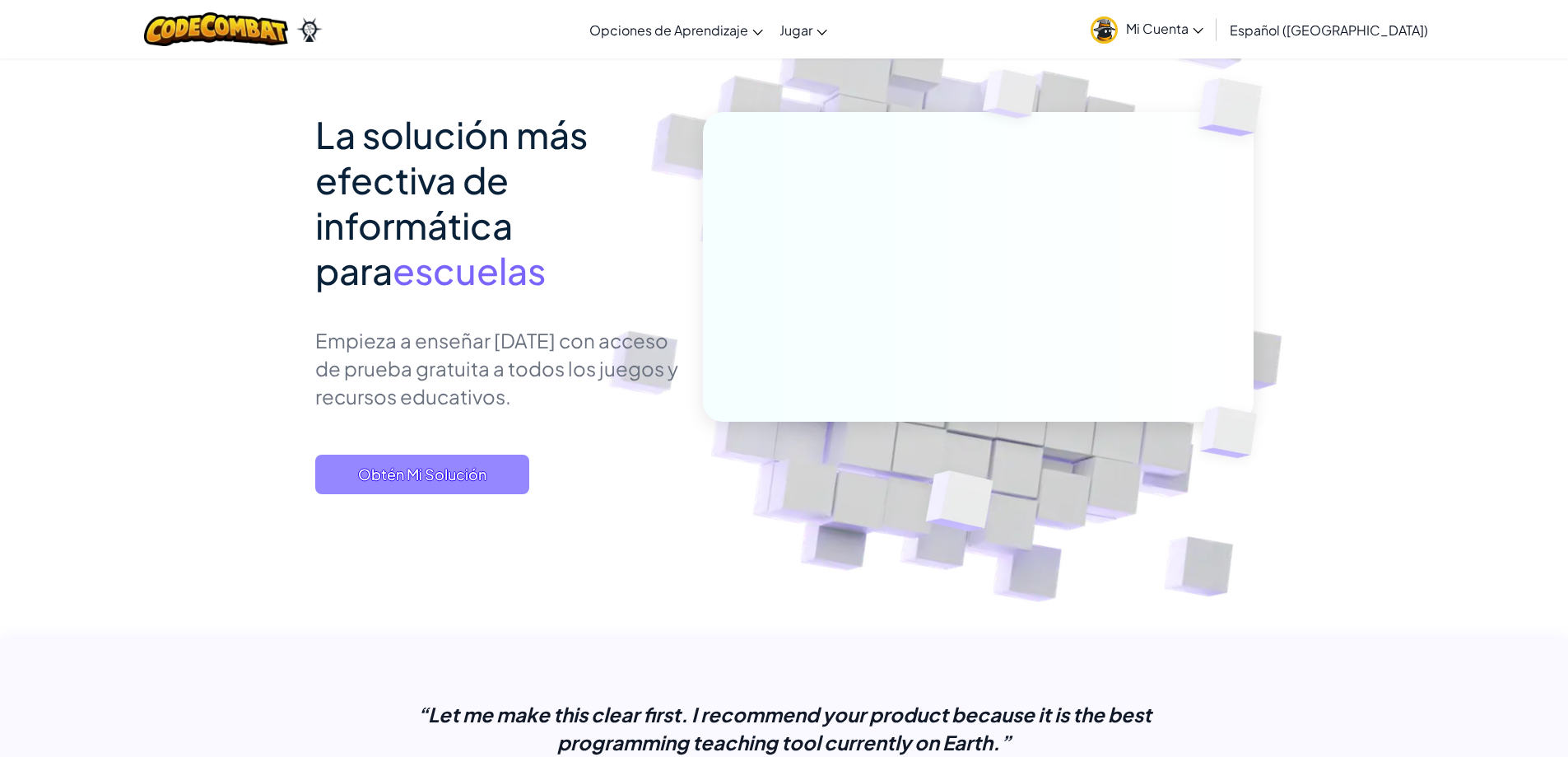
click at [434, 476] on span "Obtén Mi Solución" at bounding box center [423, 474] width 214 height 40
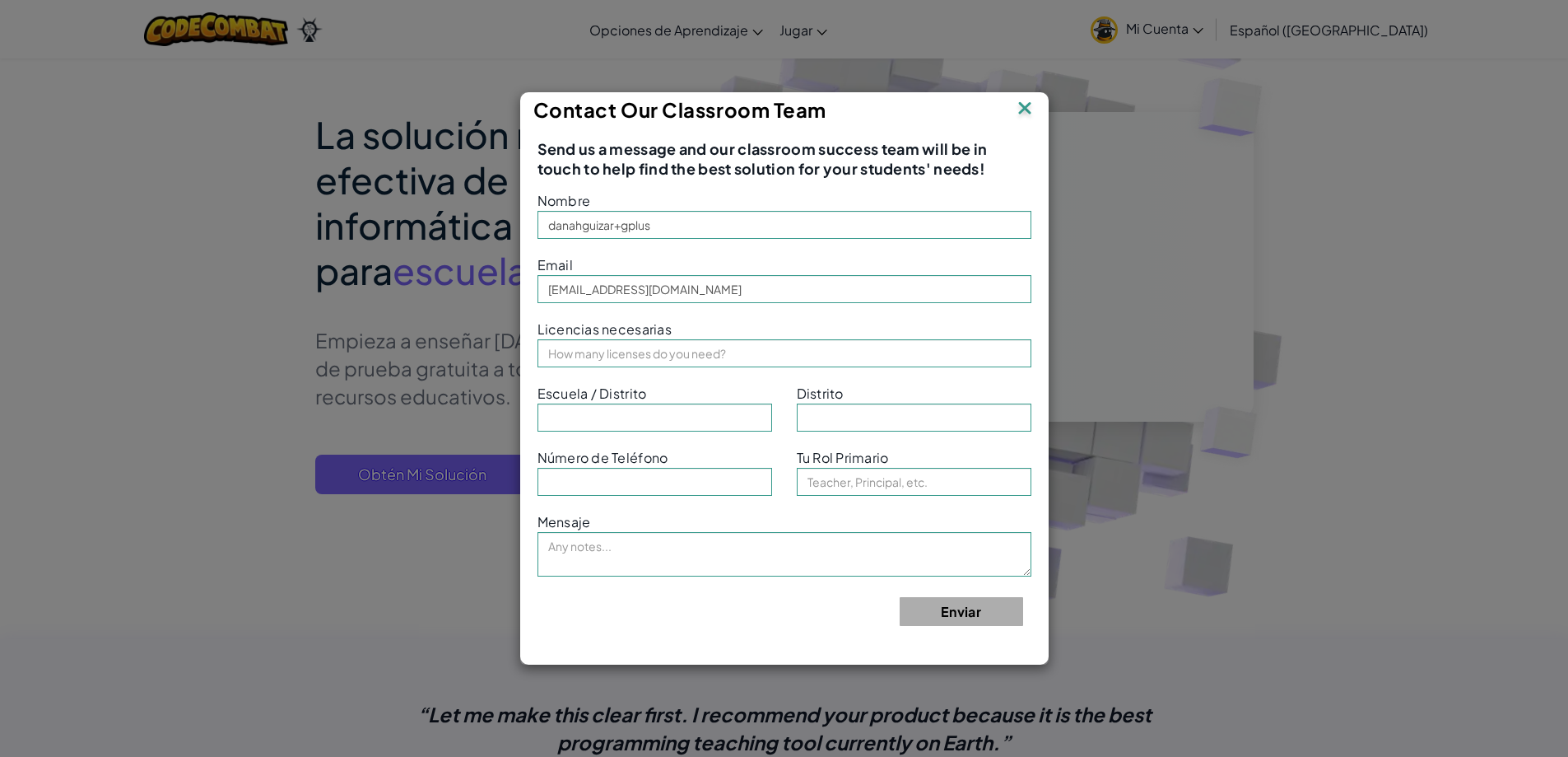
click at [1036, 111] on div "Contact Our Classroom Team" at bounding box center [785, 110] width 527 height 34
click at [1025, 107] on img at bounding box center [1025, 109] width 22 height 24
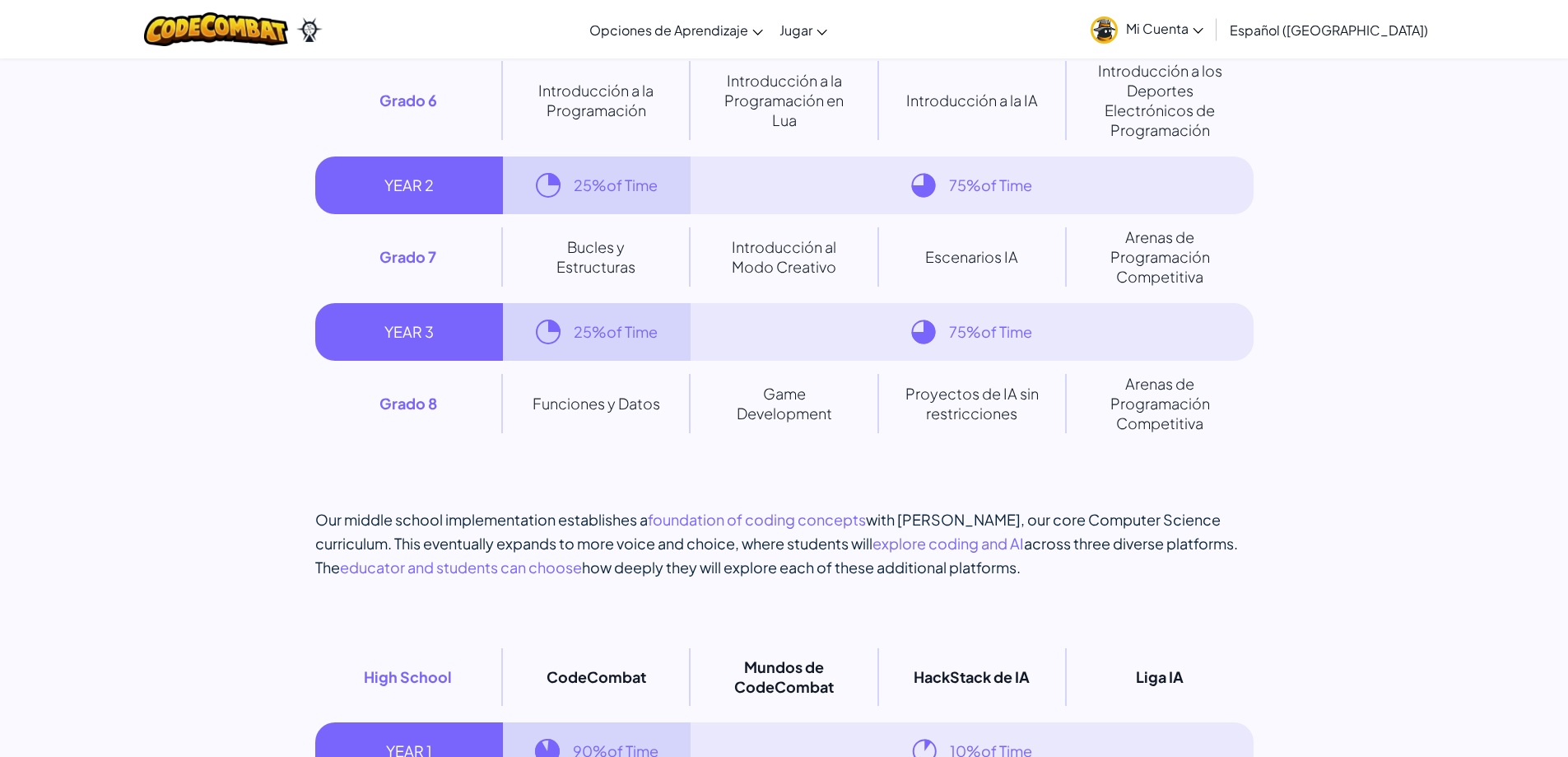
scroll to position [11416, 0]
